Goal: Task Accomplishment & Management: Use online tool/utility

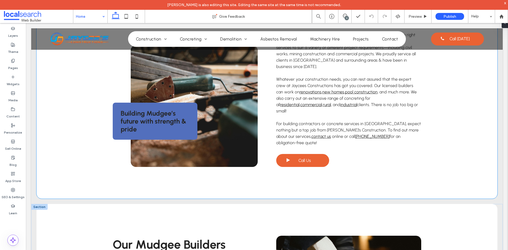
scroll to position [449, 0]
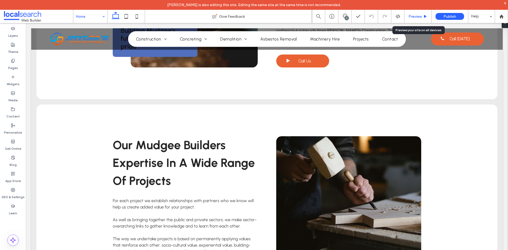
click at [412, 16] on span "Preview" at bounding box center [414, 16] width 13 height 4
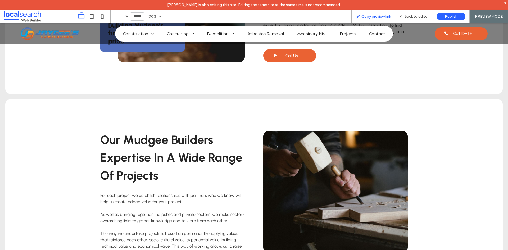
click at [379, 17] on span "Copy preview link" at bounding box center [375, 16] width 29 height 4
click at [414, 16] on span "Back to editor" at bounding box center [416, 16] width 24 height 4
